Goal: Information Seeking & Learning: Check status

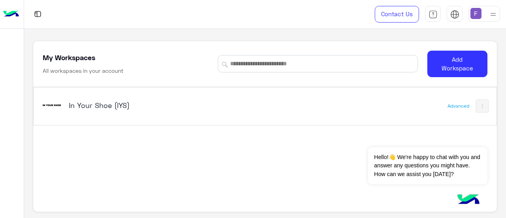
click at [5, 16] on img at bounding box center [11, 14] width 16 height 17
click at [9, 16] on img at bounding box center [11, 14] width 16 height 17
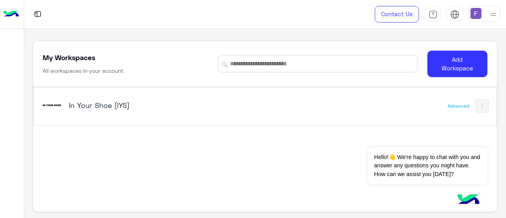
click at [38, 14] on img at bounding box center [38, 14] width 10 height 10
click at [15, 17] on img at bounding box center [11, 14] width 16 height 17
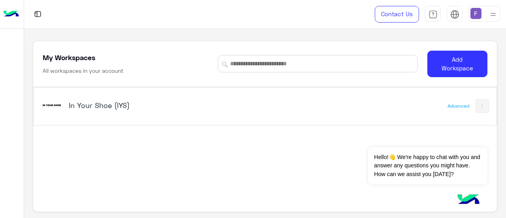
click at [15, 17] on img at bounding box center [11, 14] width 16 height 17
click at [41, 11] on img at bounding box center [38, 14] width 10 height 10
click at [34, 15] on img at bounding box center [38, 14] width 10 height 10
click at [1, 11] on div at bounding box center [12, 14] width 24 height 29
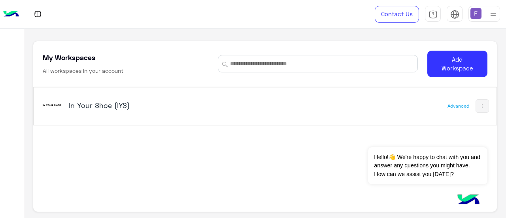
click at [94, 98] on div "In Your Shoe (IYS)" at bounding box center [175, 105] width 269 height 23
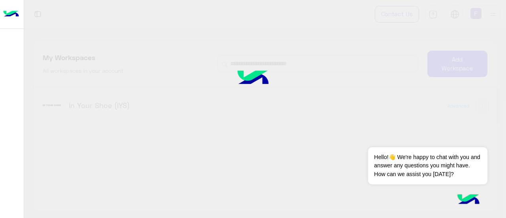
click at [100, 103] on div at bounding box center [253, 109] width 506 height 218
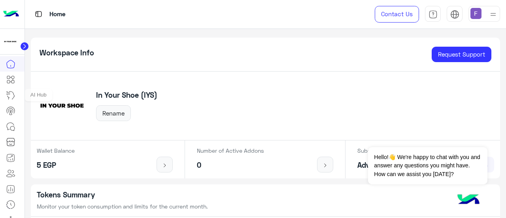
click at [15, 94] on icon at bounding box center [10, 94] width 9 height 9
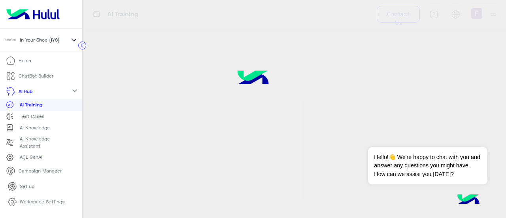
click at [27, 77] on p "ChatBot Builder" at bounding box center [36, 75] width 35 height 7
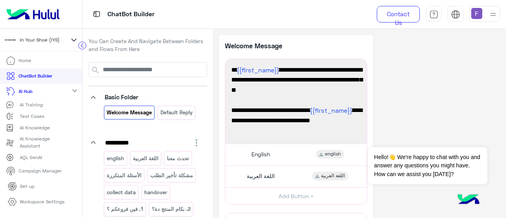
click at [32, 171] on p "Campaign Manager" at bounding box center [40, 170] width 43 height 7
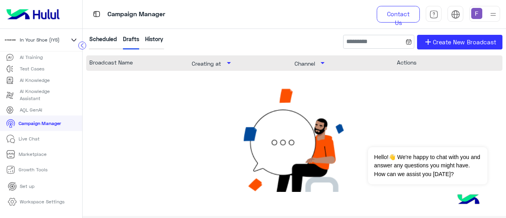
scroll to position [92, 0]
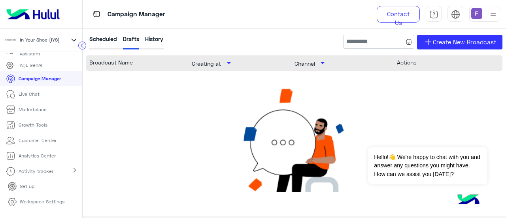
click at [44, 91] on link "Live Chat" at bounding box center [22, 93] width 45 height 15
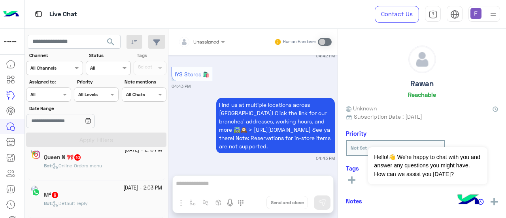
scroll to position [4, 0]
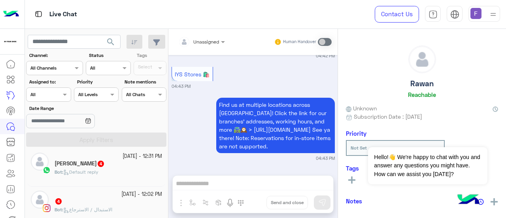
click at [69, 169] on icon at bounding box center [66, 172] width 6 height 6
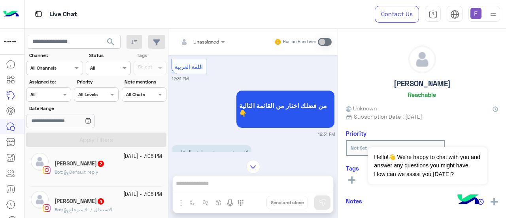
scroll to position [377, 0]
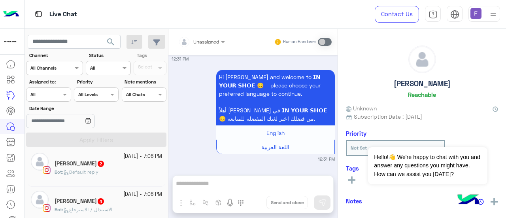
click at [122, 166] on div "Meme Mohamed Gamal 2" at bounding box center [108, 164] width 107 height 8
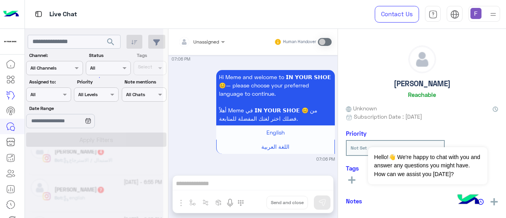
scroll to position [4, 0]
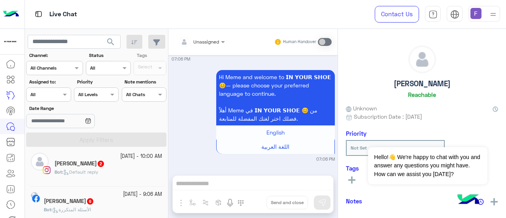
click at [116, 166] on div "Mohamed Emarah 2" at bounding box center [108, 164] width 107 height 8
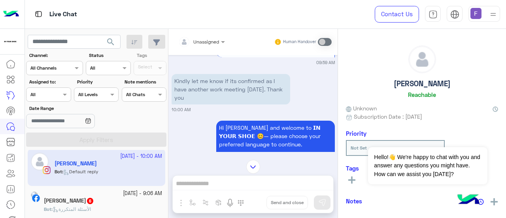
scroll to position [128, 0]
click at [112, 203] on div "Yehia Dahroug 6" at bounding box center [103, 201] width 118 height 8
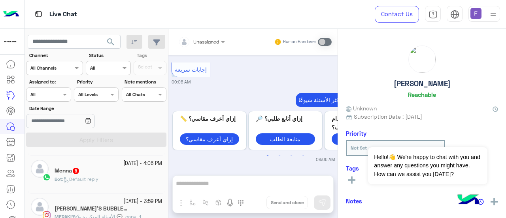
scroll to position [110, 0]
click at [79, 196] on div "18 September - 3:59 PM MERAKI’S BUBBLE 6 MERAKI’S : الأسئلة المتكررة 💬_copy_1" at bounding box center [96, 212] width 137 height 38
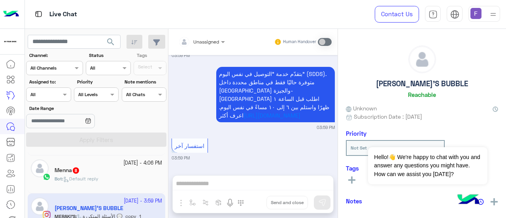
scroll to position [490, 0]
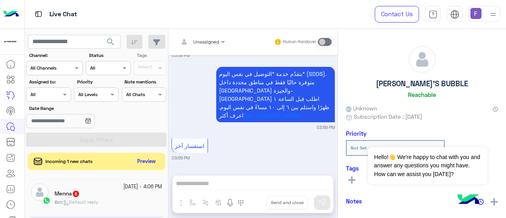
click at [138, 184] on small "18 September - 4:06 PM" at bounding box center [142, 187] width 39 height 8
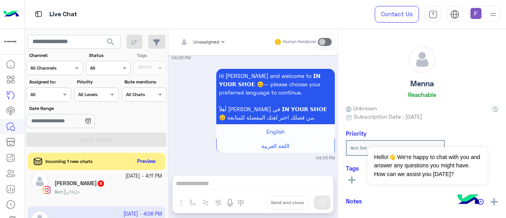
scroll to position [82, 0]
click at [100, 183] on div "Habiba 5" at bounding box center [108, 185] width 107 height 8
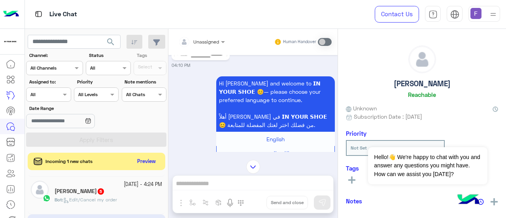
scroll to position [36, 0]
click at [122, 192] on div "malak hefnawy 5" at bounding box center [108, 193] width 107 height 8
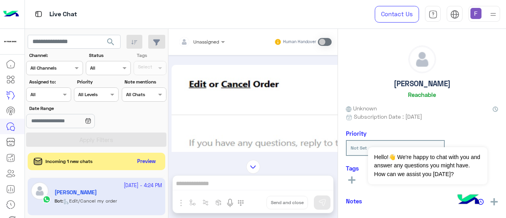
scroll to position [471, 0]
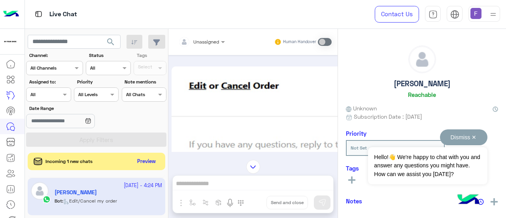
click at [474, 139] on button "Dismiss ✕" at bounding box center [463, 137] width 47 height 16
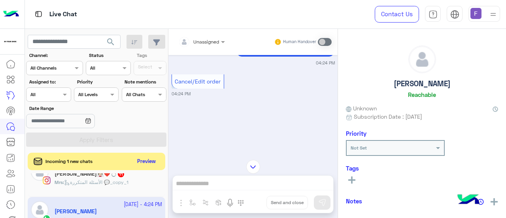
scroll to position [10, 0]
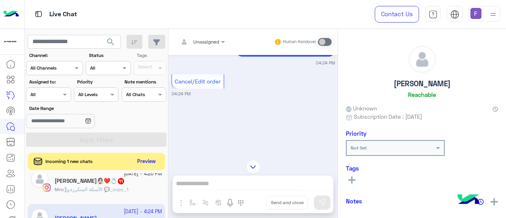
click at [118, 181] on span "11" at bounding box center [121, 181] width 6 height 6
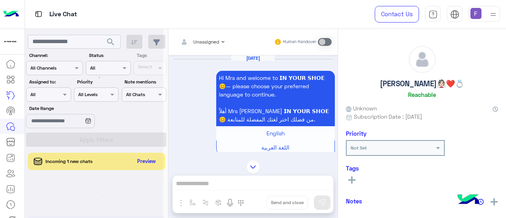
scroll to position [4, 0]
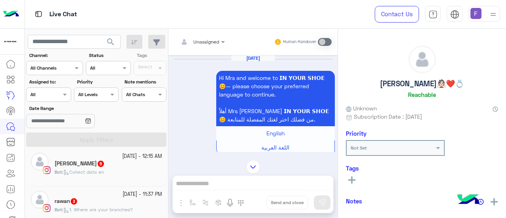
click at [119, 199] on div "rawan 3" at bounding box center [108, 202] width 107 height 8
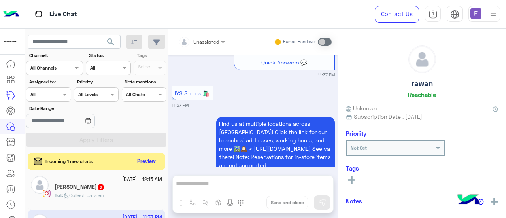
scroll to position [237, 0]
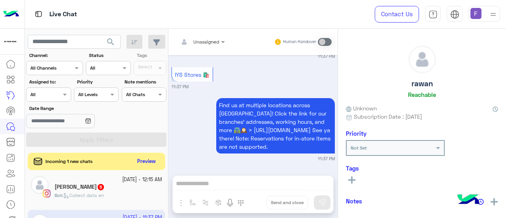
click at [115, 190] on div "Ahmed 5" at bounding box center [108, 187] width 107 height 8
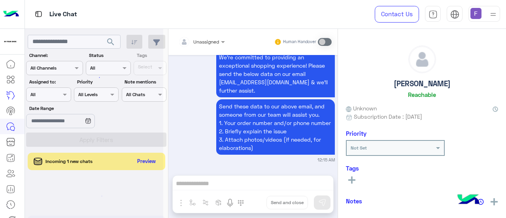
scroll to position [4, 0]
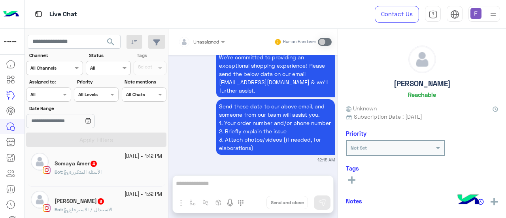
click at [91, 190] on div "19 September - 1:32 PM" at bounding box center [108, 194] width 107 height 8
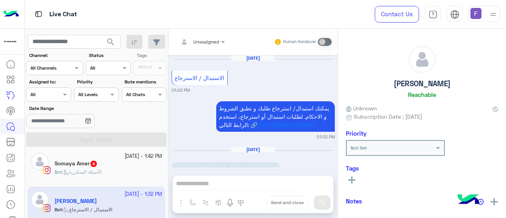
scroll to position [448, 0]
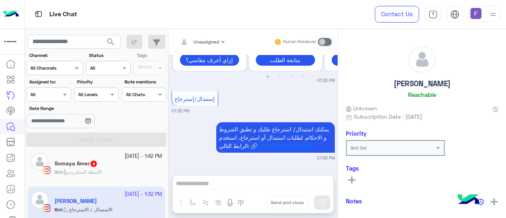
click at [100, 180] on div "Bot : الأسئلة المتكررة" at bounding box center [108, 175] width 107 height 14
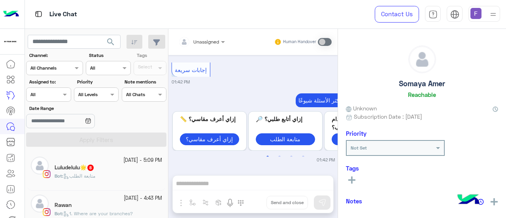
click at [82, 163] on div "21 September - 5:09 PM" at bounding box center [108, 160] width 107 height 8
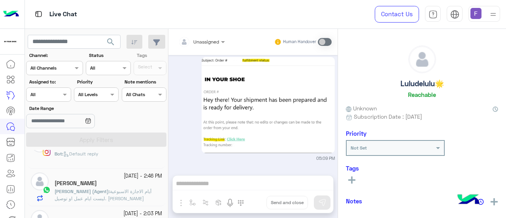
scroll to position [231, 0]
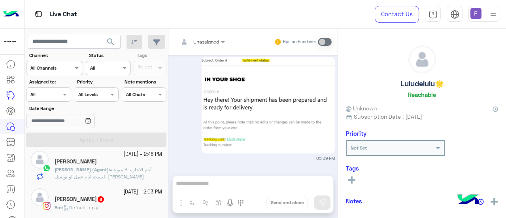
click at [104, 196] on span "8" at bounding box center [101, 199] width 6 height 6
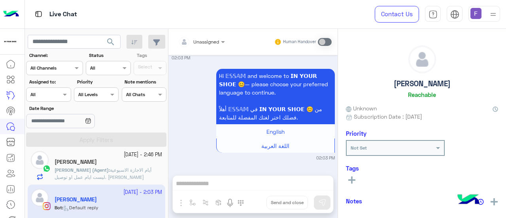
scroll to position [196, 0]
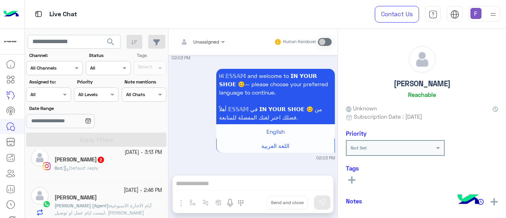
click at [117, 157] on div "Ahmed khaled 2" at bounding box center [108, 160] width 107 height 8
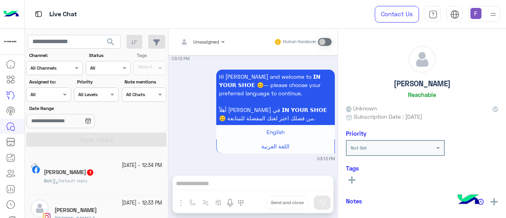
scroll to position [446, 0]
click at [128, 169] on div "Imelda Murphy 1" at bounding box center [103, 173] width 118 height 8
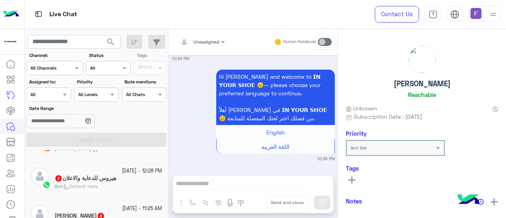
scroll to position [516, 0]
click at [128, 167] on small "21 September - 12:28 PM" at bounding box center [142, 171] width 40 height 8
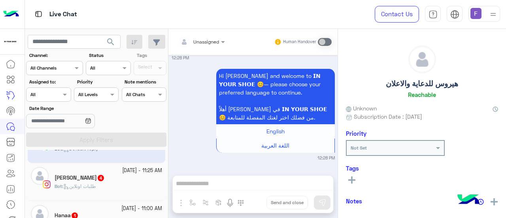
scroll to position [554, 0]
click at [128, 167] on small "21 September - 11:25 AM" at bounding box center [142, 171] width 40 height 8
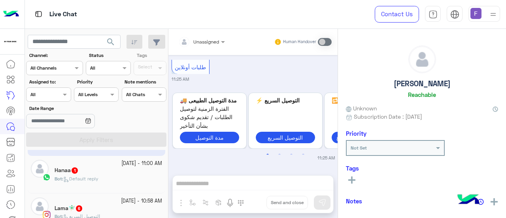
scroll to position [600, 0]
click at [128, 167] on div "Hanaa 1" at bounding box center [108, 170] width 107 height 8
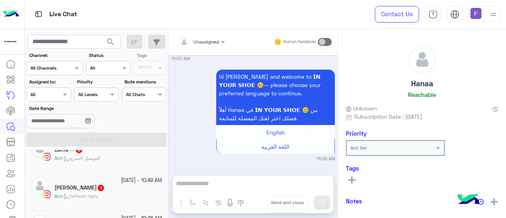
scroll to position [657, 0]
click at [130, 157] on div "Bot : التوصيل السريع" at bounding box center [108, 161] width 107 height 14
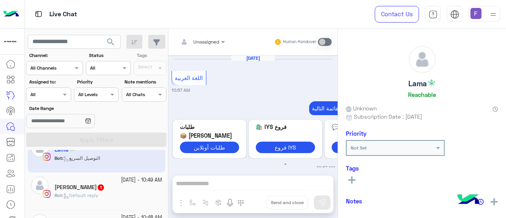
scroll to position [454, 0]
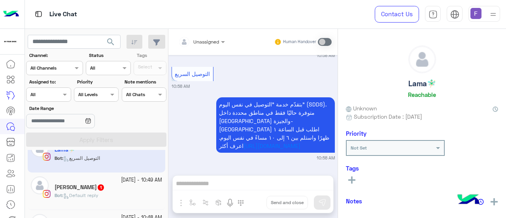
click at [111, 197] on div "Bot : Default reply" at bounding box center [108, 199] width 107 height 14
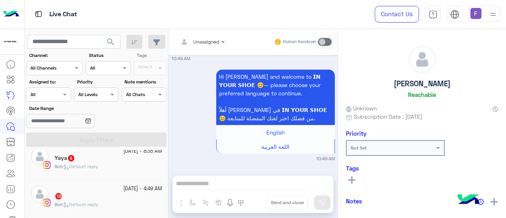
scroll to position [89, 0]
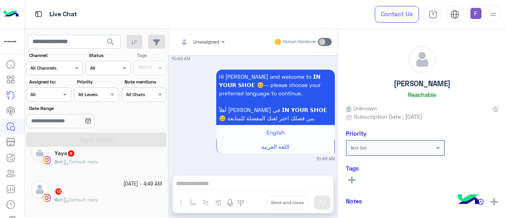
click at [102, 162] on div "Bot : Default reply" at bounding box center [108, 165] width 107 height 14
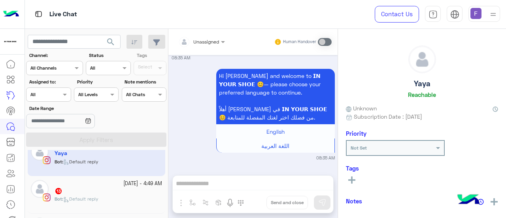
click at [99, 185] on div "21 September - 4:49 AM" at bounding box center [108, 184] width 107 height 8
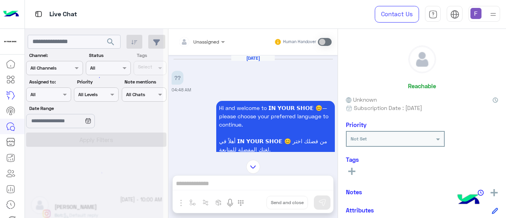
scroll to position [4, 0]
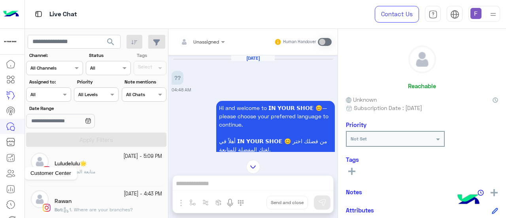
click at [11, 171] on icon at bounding box center [10, 172] width 9 height 9
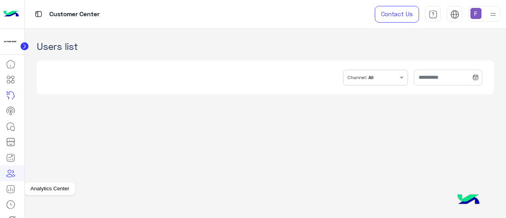
click at [11, 188] on icon at bounding box center [10, 188] width 9 height 9
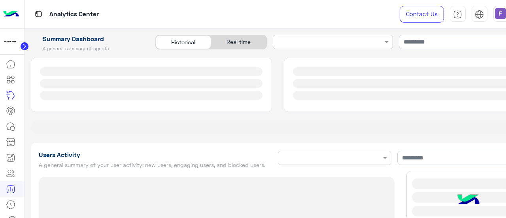
type input "**********"
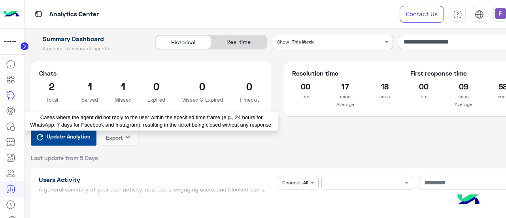
click at [121, 91] on h2 "1" at bounding box center [123, 86] width 17 height 13
